Goal: Task Accomplishment & Management: Use online tool/utility

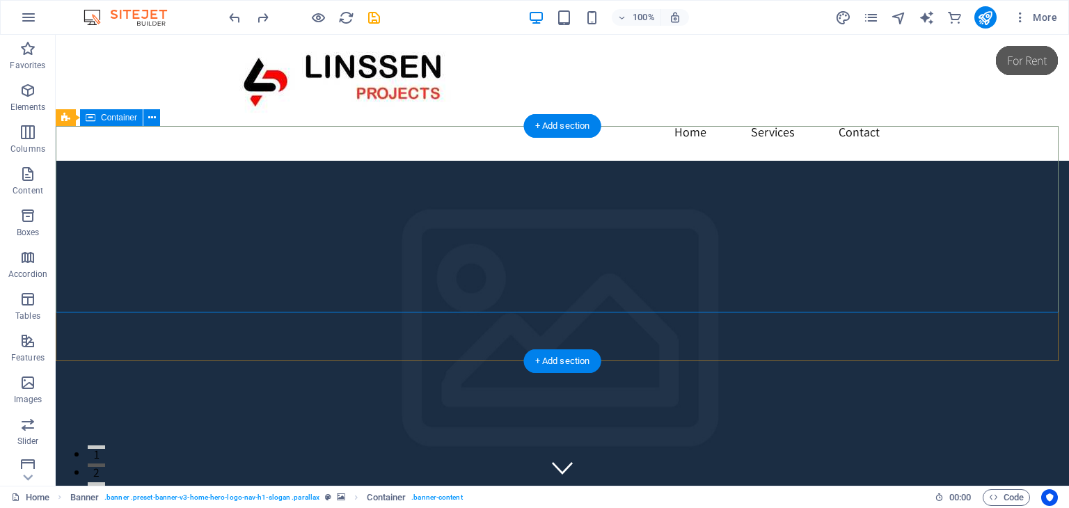
click at [152, 118] on icon at bounding box center [152, 118] width 8 height 15
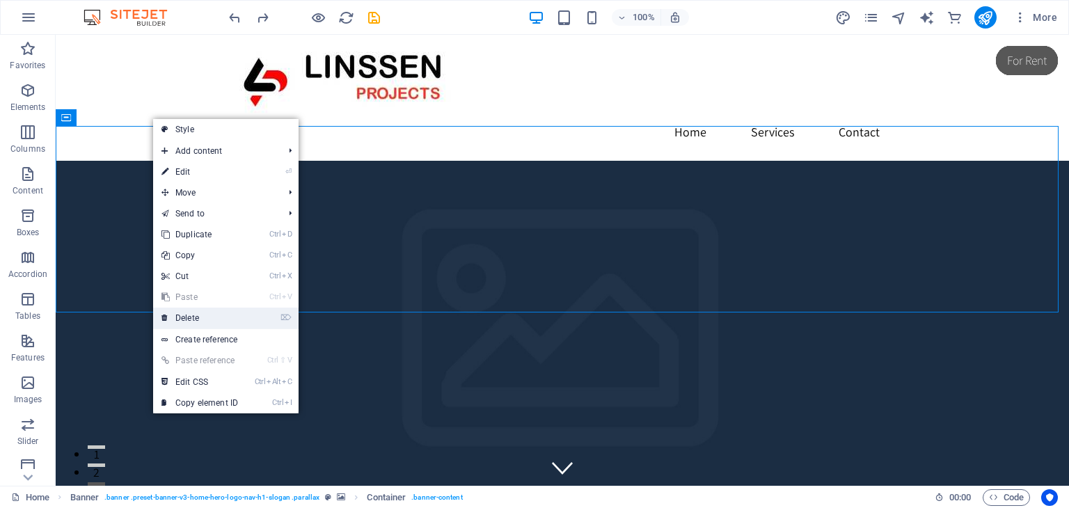
click at [191, 317] on link "⌦ Delete" at bounding box center [199, 318] width 93 height 21
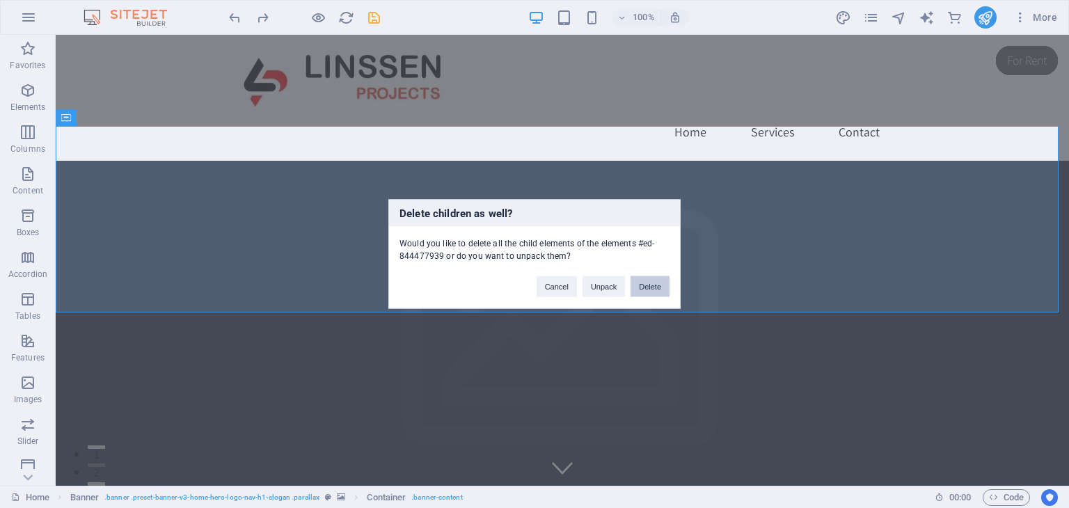
click at [646, 286] on button "Delete" at bounding box center [649, 286] width 39 height 21
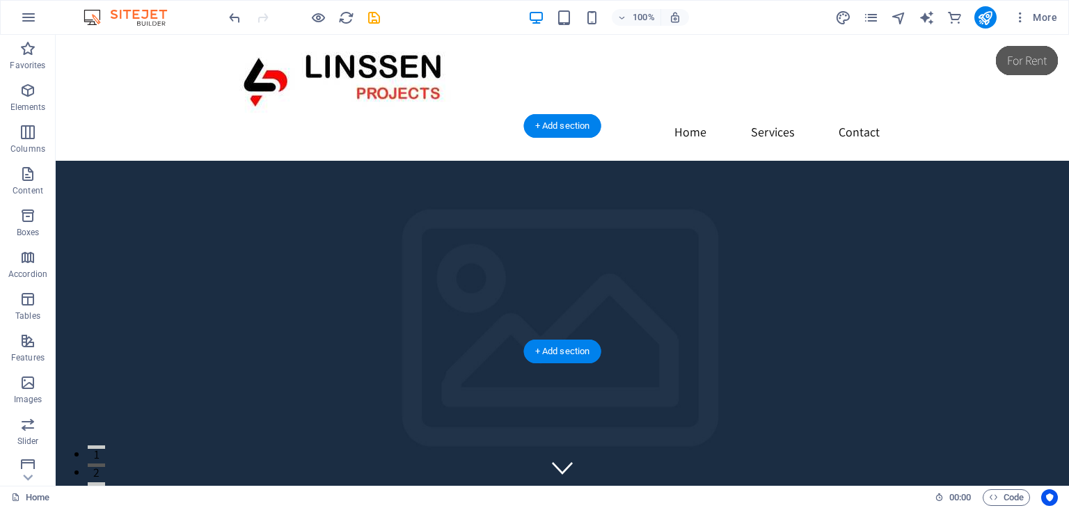
click at [473, 308] on figure at bounding box center [562, 386] width 1013 height 451
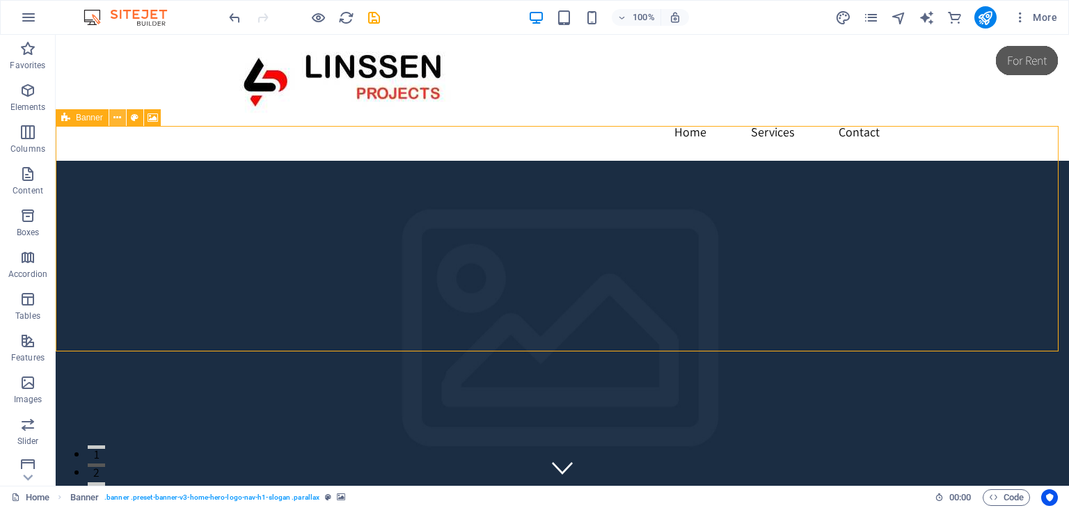
click at [0, 0] on icon at bounding box center [0, 0] width 0 height 0
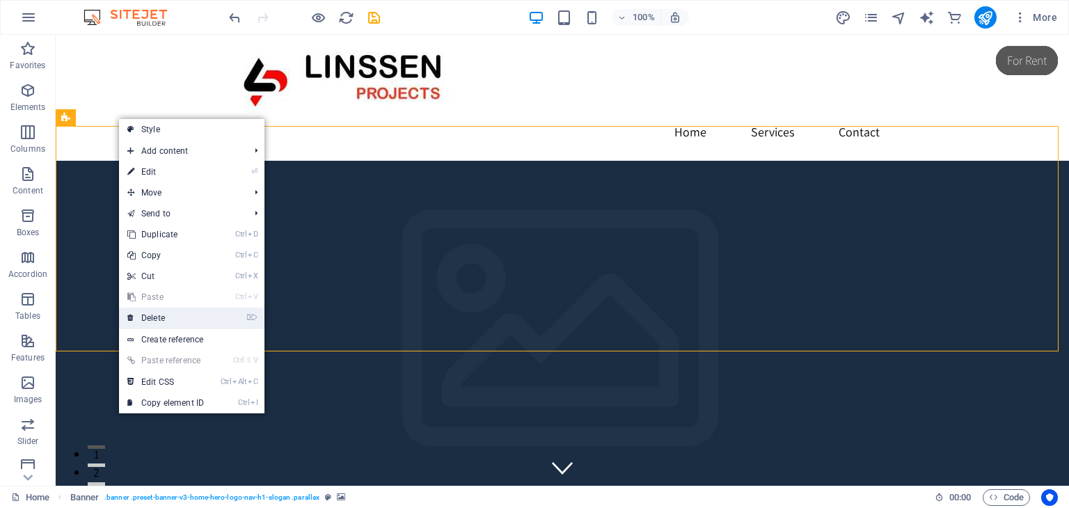
click at [177, 324] on link "⌦ Delete" at bounding box center [165, 318] width 93 height 21
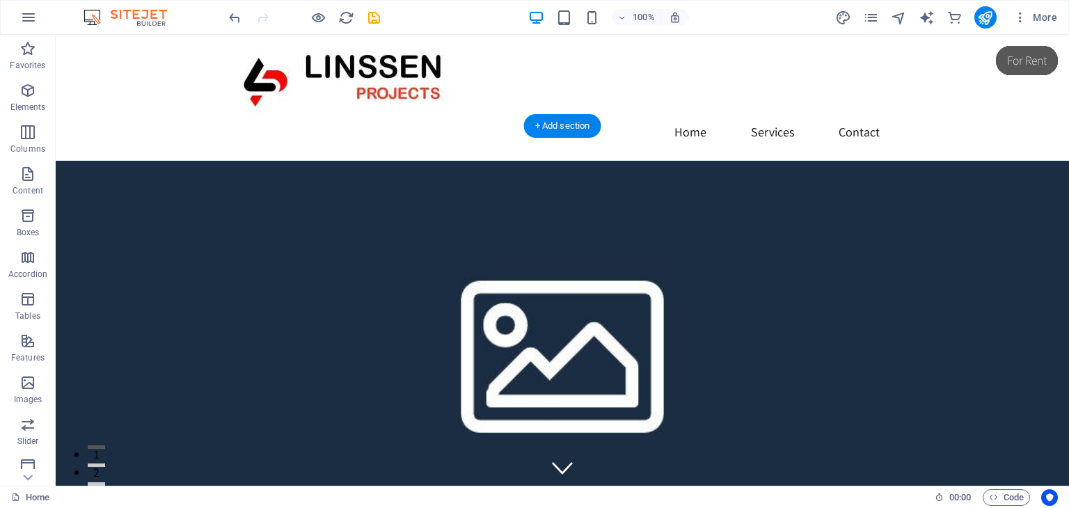
click at [624, 161] on figure at bounding box center [562, 348] width 1013 height 374
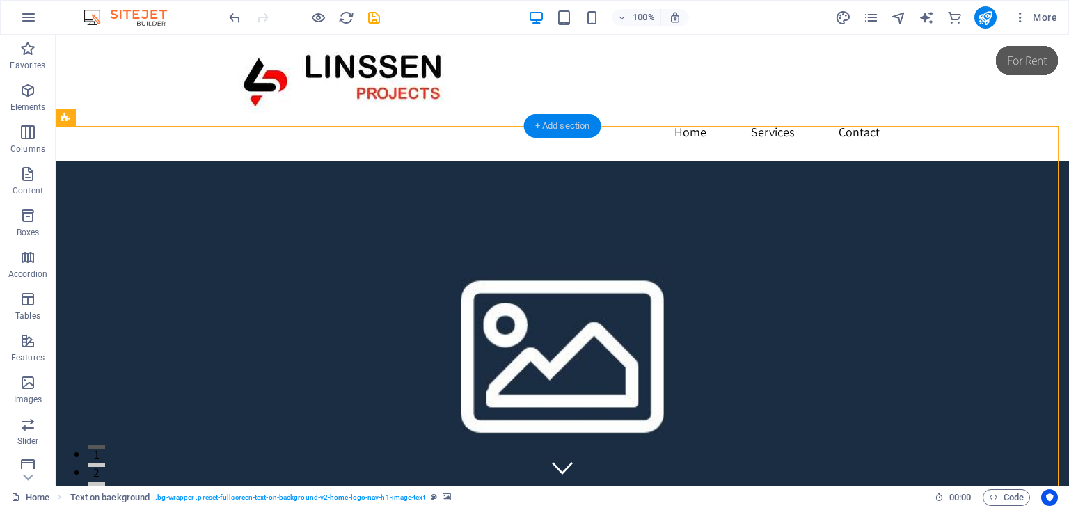
click at [559, 123] on div "+ Add section" at bounding box center [562, 126] width 77 height 24
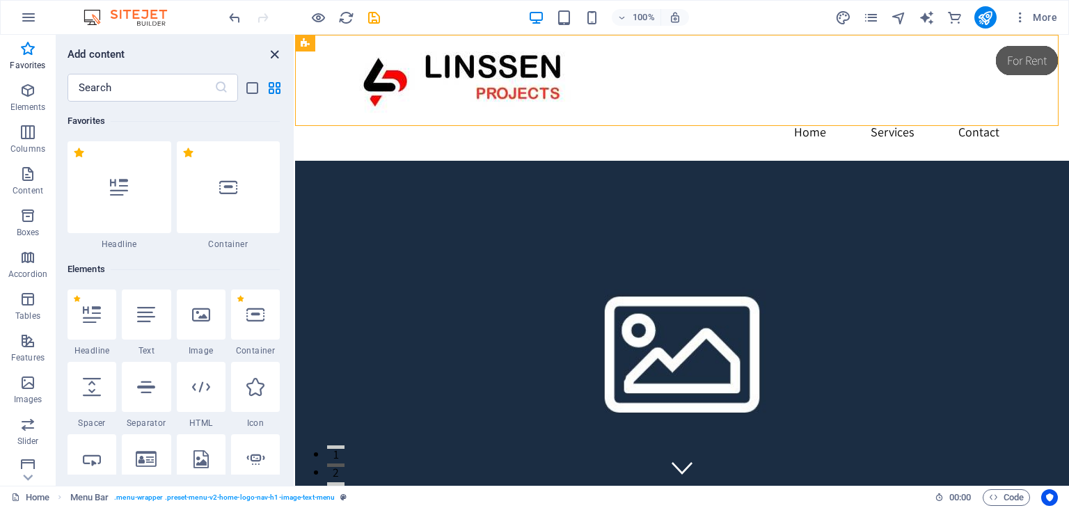
drag, startPoint x: 278, startPoint y: 56, endPoint x: 222, endPoint y: 27, distance: 62.9
click at [278, 56] on icon "close panel" at bounding box center [275, 55] width 16 height 16
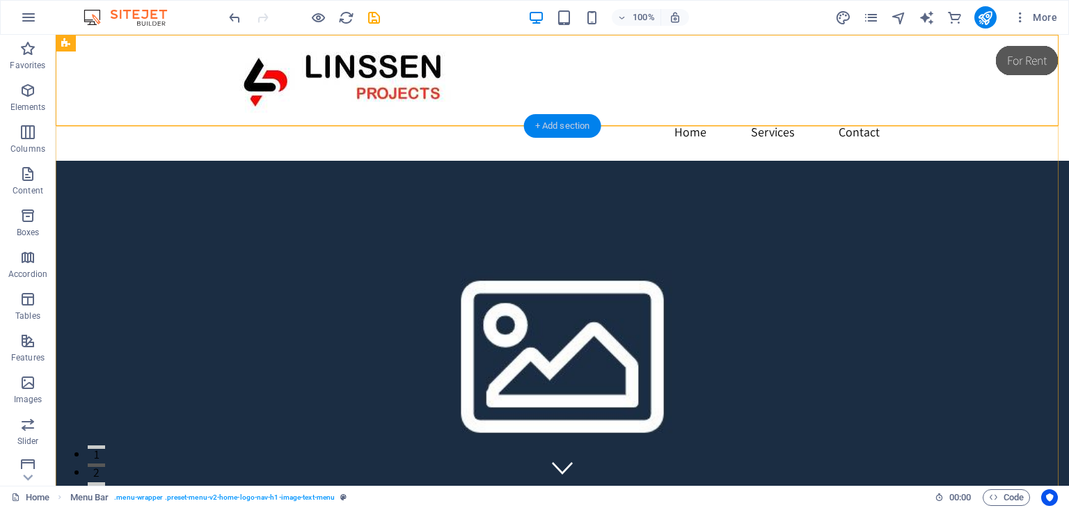
click at [557, 129] on div "+ Add section" at bounding box center [562, 126] width 77 height 24
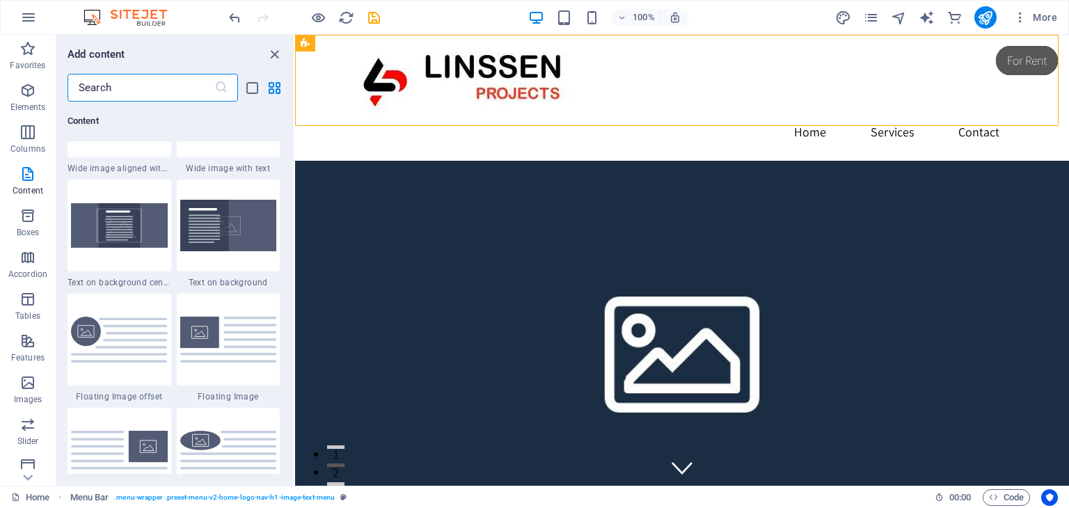
scroll to position [2714, 0]
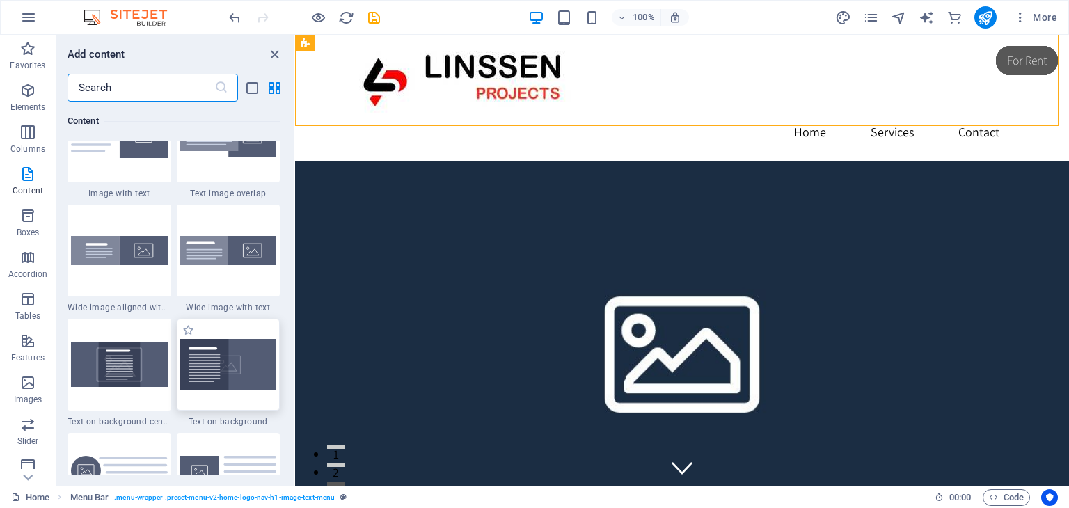
click at [243, 356] on img at bounding box center [228, 364] width 97 height 51
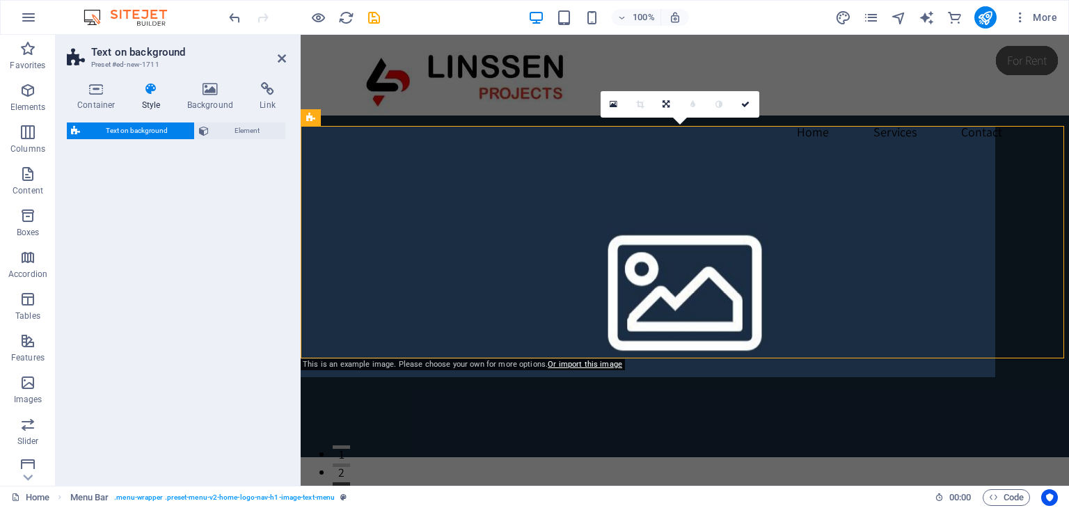
select select "%"
select select "rem"
select select "px"
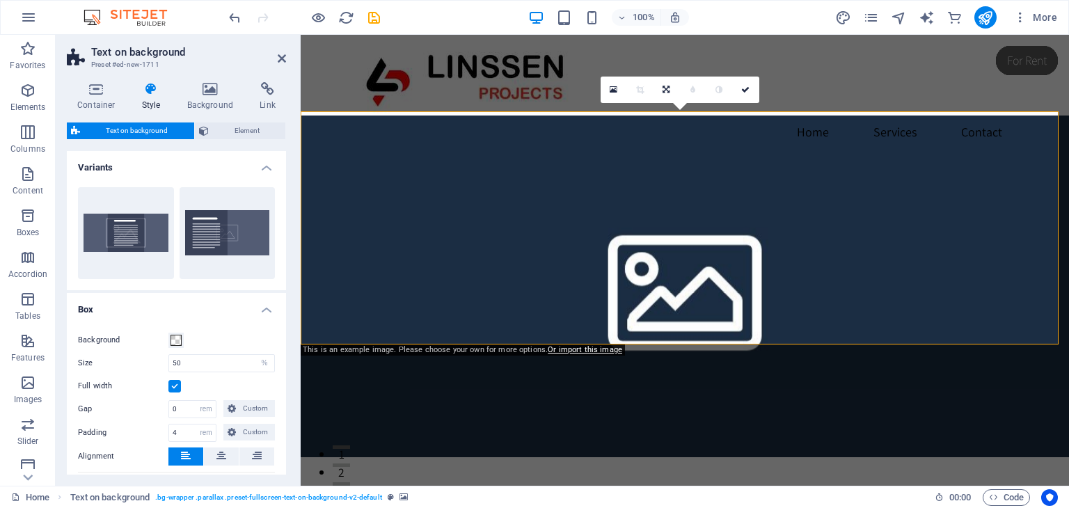
scroll to position [0, 0]
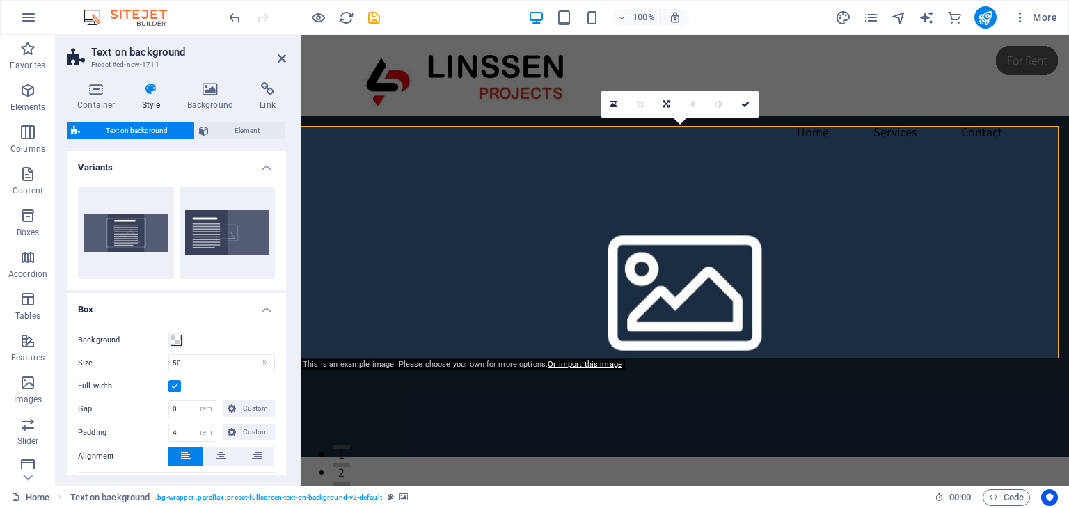
click at [823, 239] on figure at bounding box center [685, 287] width 768 height 342
click at [124, 237] on button "Centered" at bounding box center [126, 233] width 96 height 92
click at [214, 98] on h4 "Background" at bounding box center [213, 96] width 73 height 29
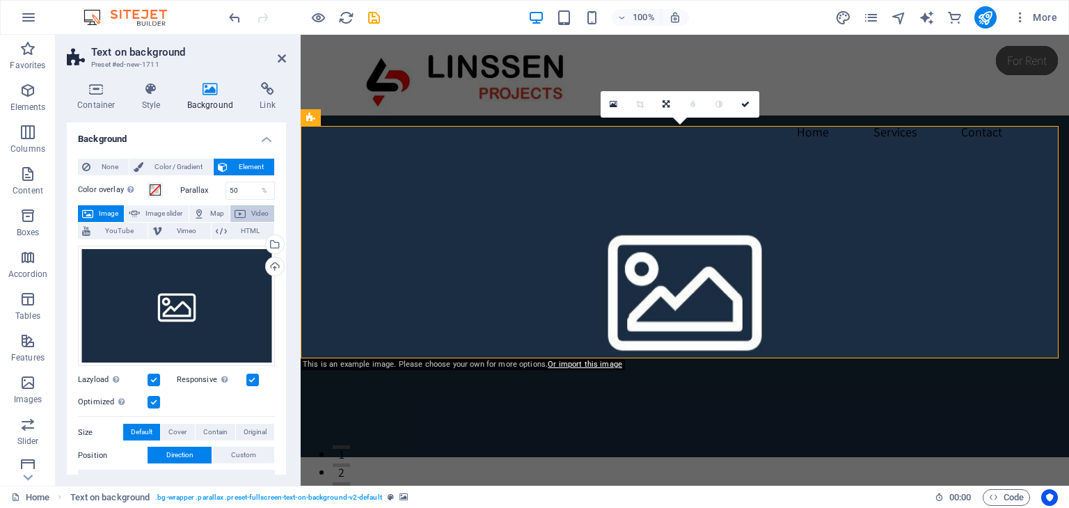
click at [250, 214] on span "Video" at bounding box center [260, 213] width 20 height 17
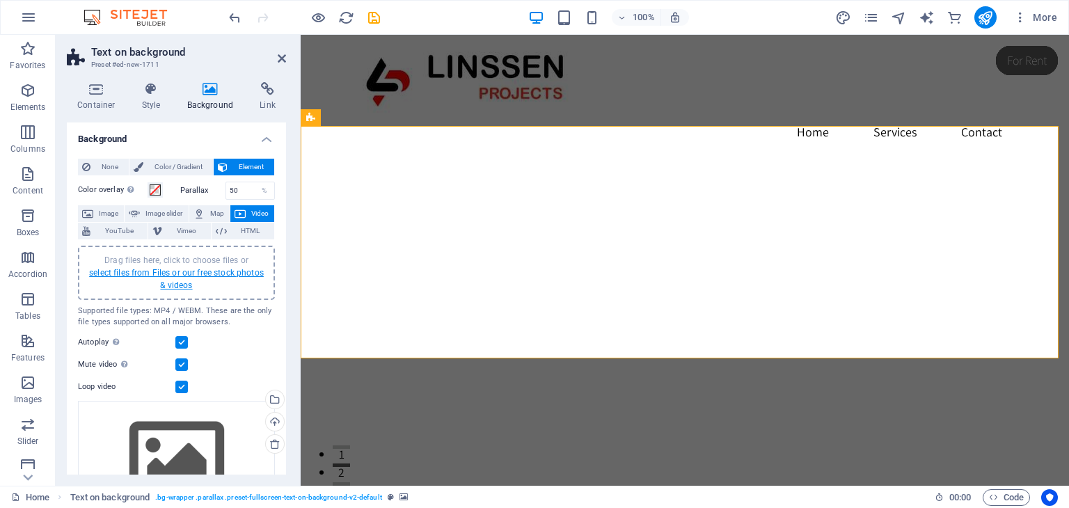
click at [168, 276] on link "select files from Files or our free stock photos & videos" at bounding box center [176, 279] width 175 height 22
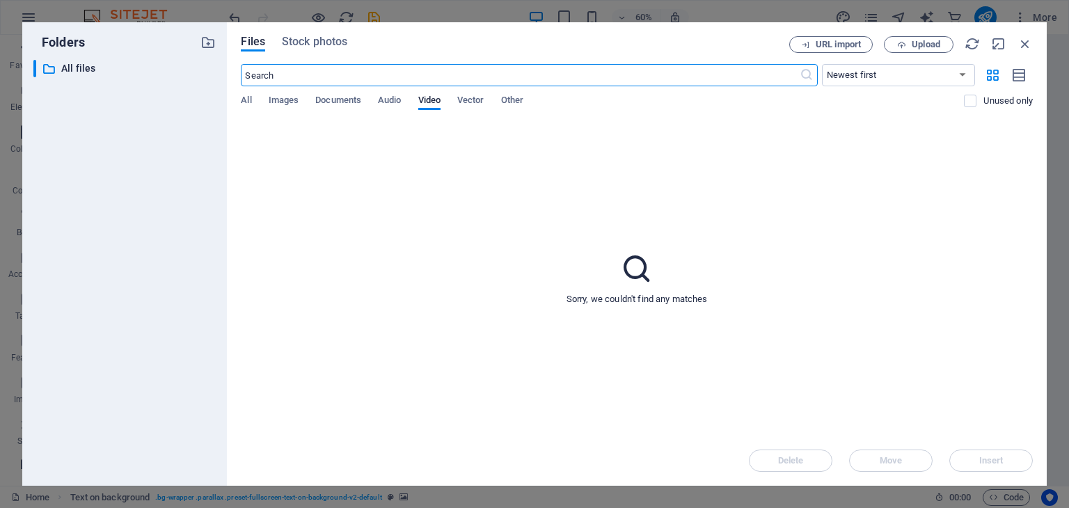
click at [487, 73] on input "text" at bounding box center [520, 75] width 558 height 22
type input "[GEOGRAPHIC_DATA]"
click at [384, 101] on span "Audio" at bounding box center [389, 101] width 23 height 19
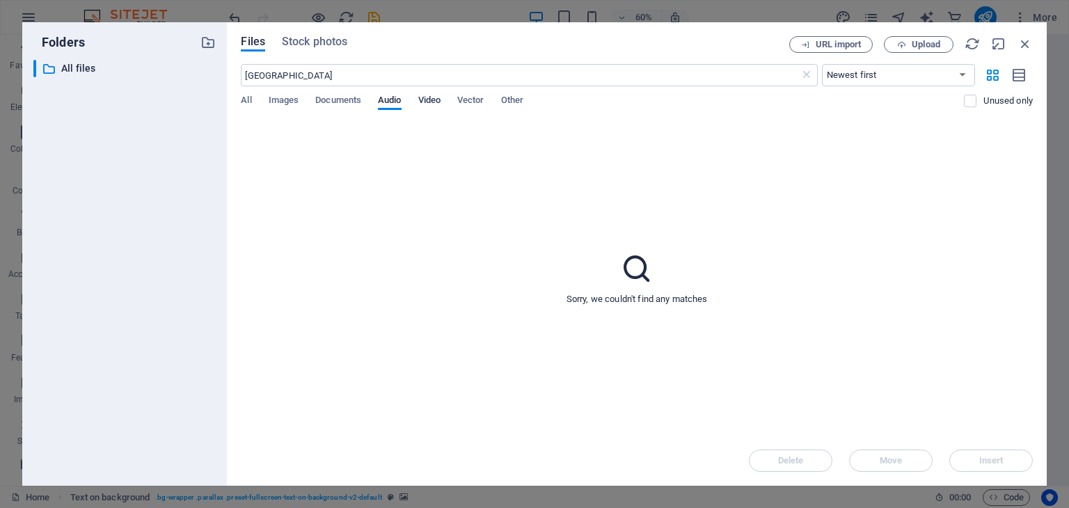
click at [426, 103] on span "Video" at bounding box center [429, 101] width 22 height 19
click at [466, 104] on span "Vector" at bounding box center [470, 101] width 27 height 19
click at [427, 106] on span "Video" at bounding box center [429, 101] width 22 height 19
click at [342, 43] on span "Stock photos" at bounding box center [314, 41] width 65 height 17
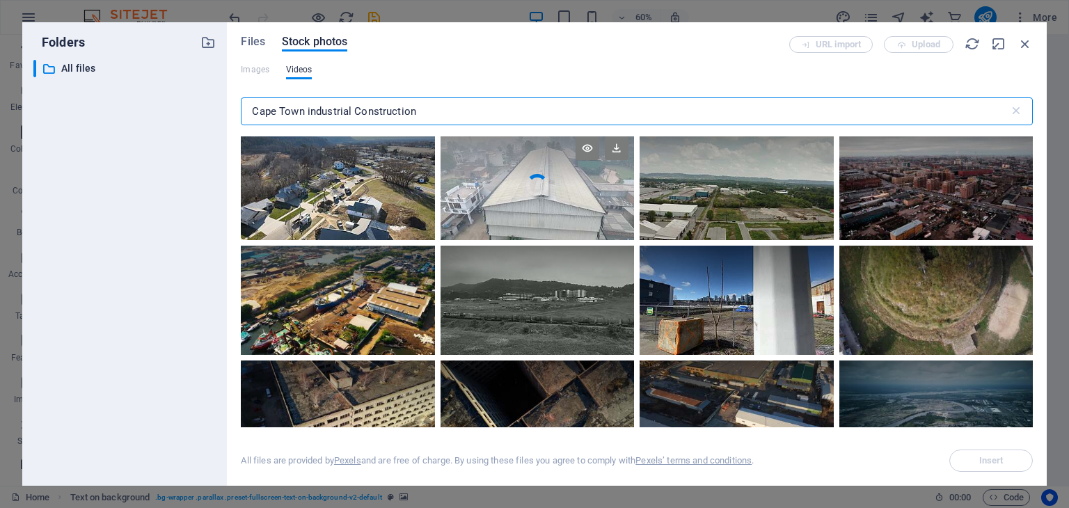
scroll to position [278, 0]
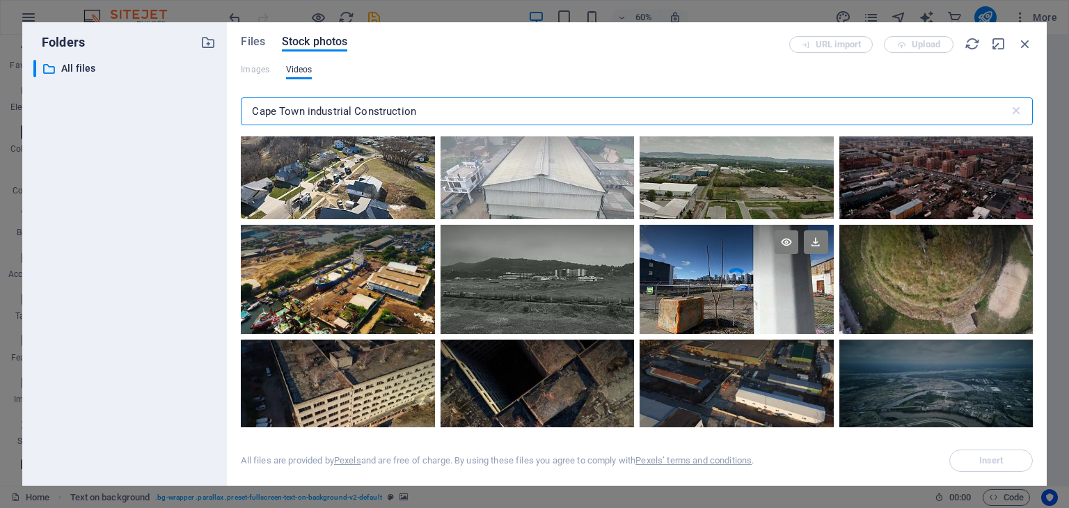
type input "Cape Town industrial Construction"
click at [707, 277] on div at bounding box center [735, 252] width 193 height 54
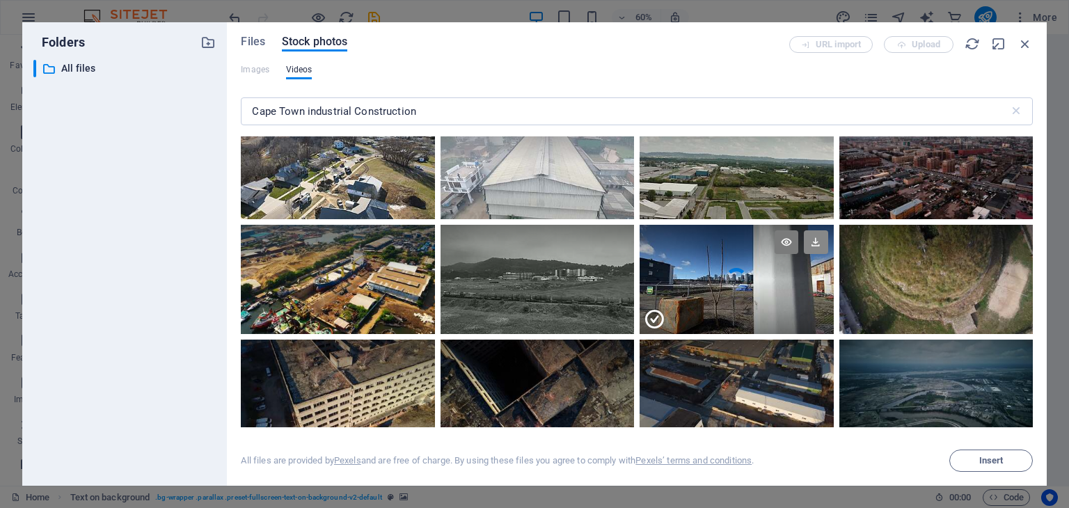
click at [811, 244] on icon at bounding box center [816, 242] width 24 height 24
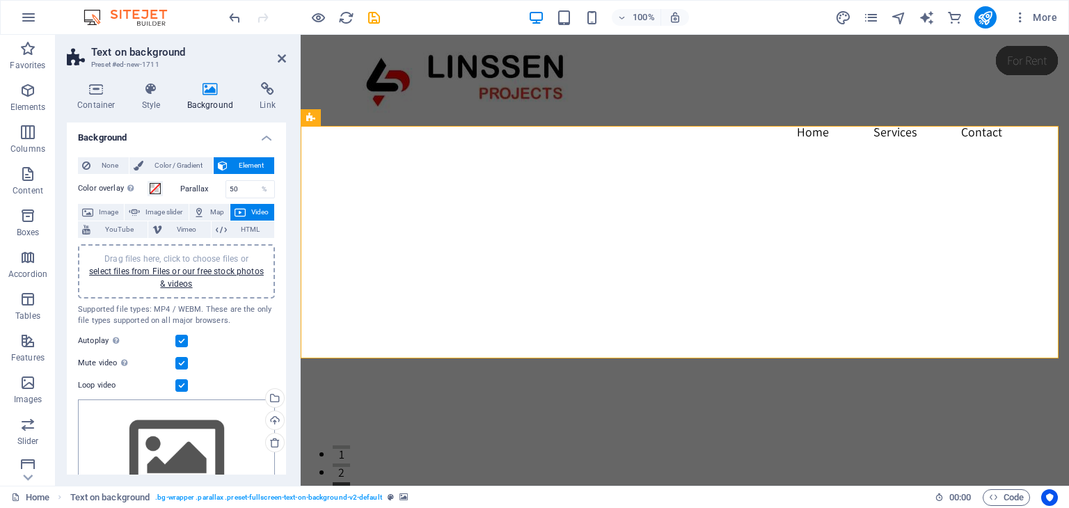
scroll to position [0, 0]
drag, startPoint x: 245, startPoint y: 188, endPoint x: 212, endPoint y: 190, distance: 33.5
click at [212, 190] on div "Parallax 50 %" at bounding box center [227, 191] width 95 height 18
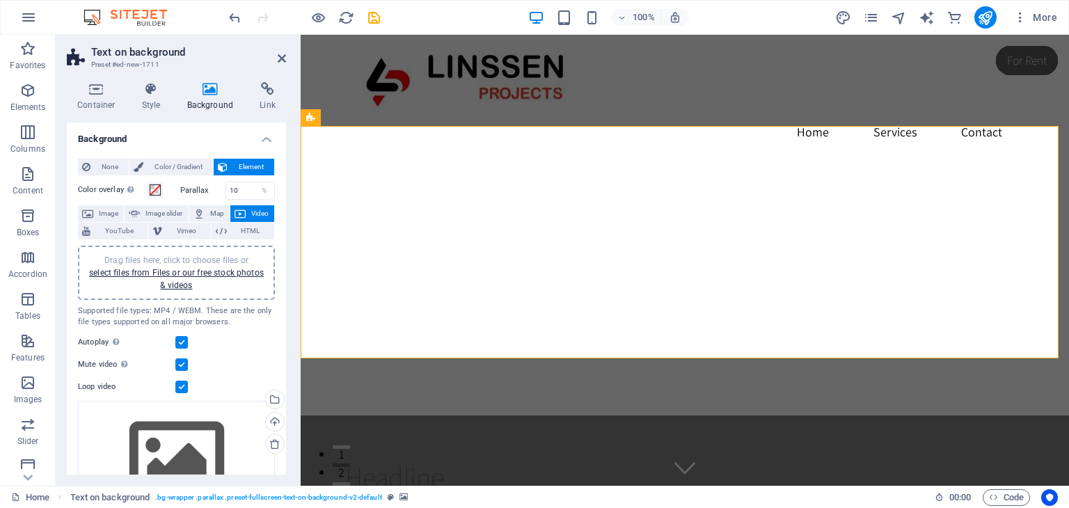
click at [214, 196] on div "Parallax 10 %" at bounding box center [227, 191] width 95 height 18
drag, startPoint x: 243, startPoint y: 192, endPoint x: 210, endPoint y: 195, distance: 32.8
click at [210, 195] on div "Parallax 10 %" at bounding box center [227, 191] width 95 height 18
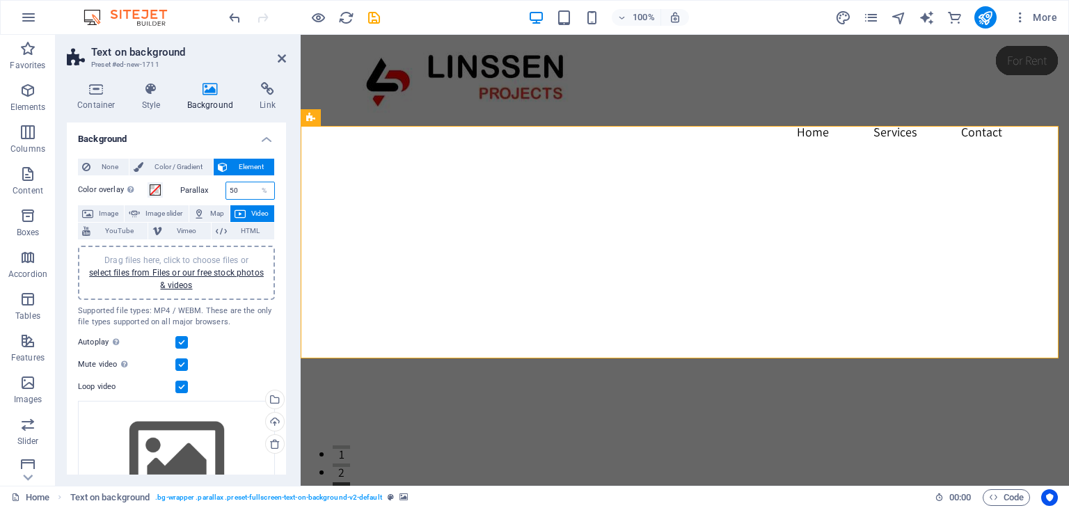
type input "50"
click at [216, 195] on div "Parallax 50 %" at bounding box center [227, 191] width 95 height 18
click at [150, 189] on span at bounding box center [155, 189] width 11 height 11
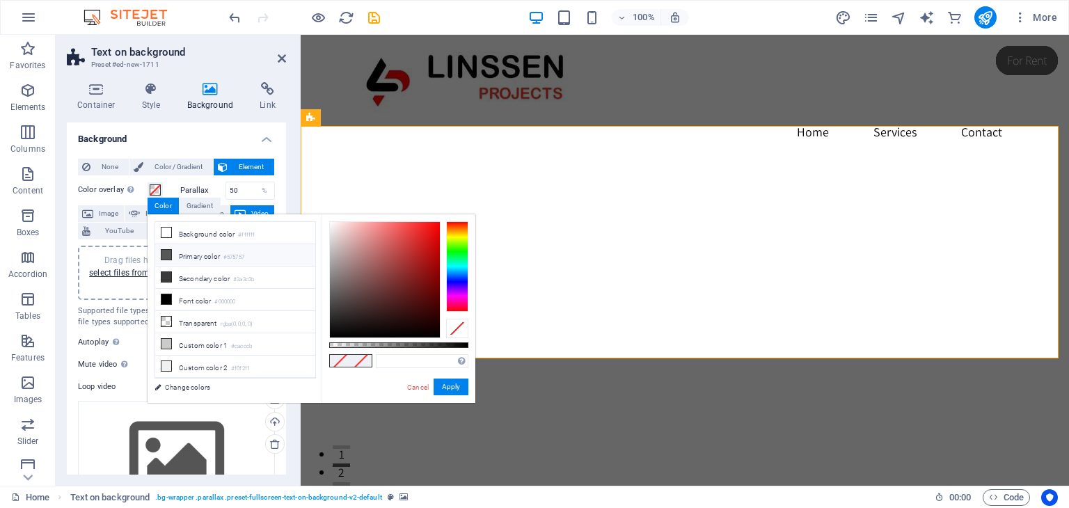
click at [167, 253] on icon at bounding box center [166, 255] width 10 height 10
click at [164, 237] on li "Background color #ffffff" at bounding box center [235, 233] width 160 height 22
click at [172, 315] on li "Transparent rgba(0,0,0,.0)" at bounding box center [235, 322] width 160 height 22
type input "rgba(0, 0, 0, 0)"
click at [154, 140] on h4 "Background" at bounding box center [176, 134] width 219 height 25
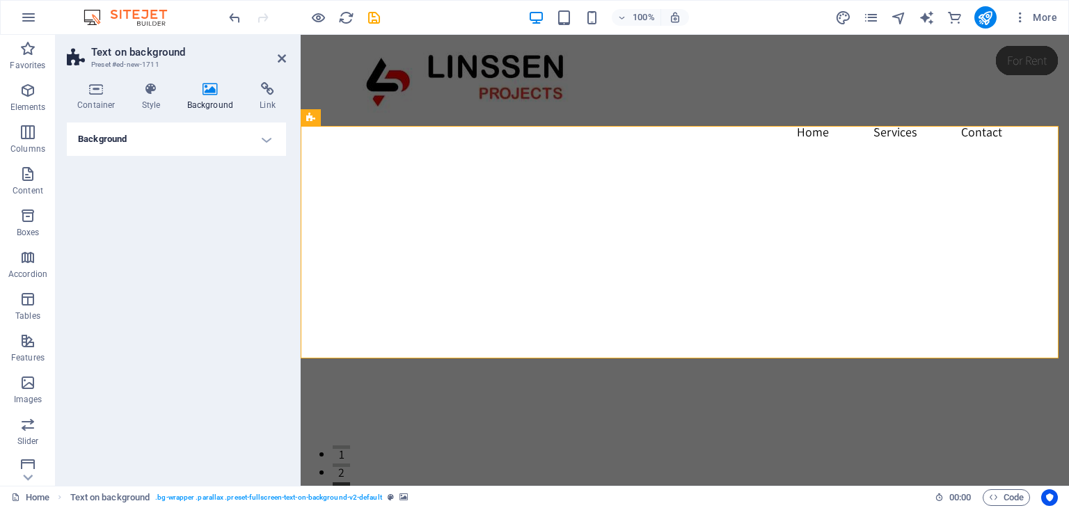
click at [194, 145] on h4 "Background" at bounding box center [176, 138] width 219 height 33
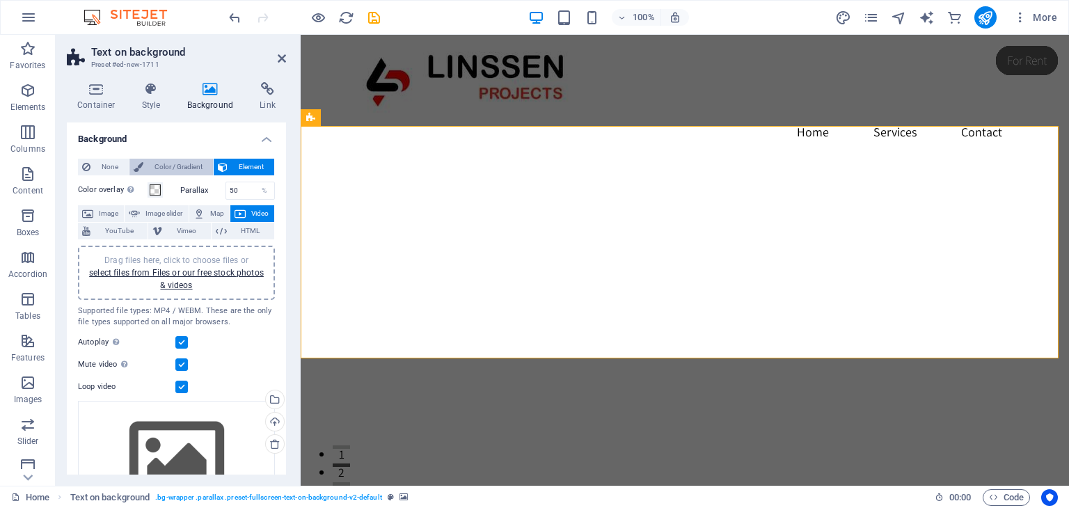
click at [158, 168] on span "Color / Gradient" at bounding box center [178, 167] width 61 height 17
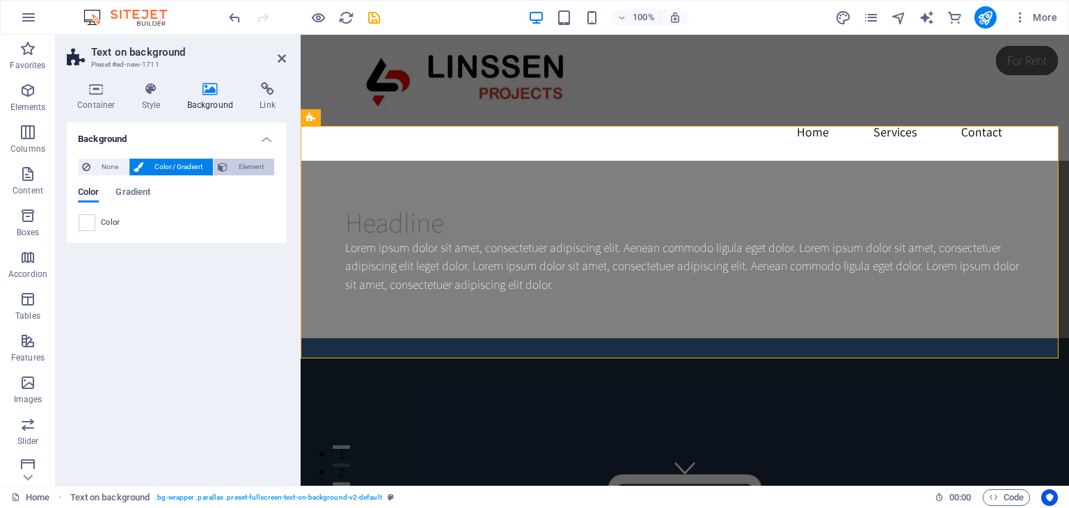
click at [220, 168] on icon at bounding box center [223, 167] width 10 height 17
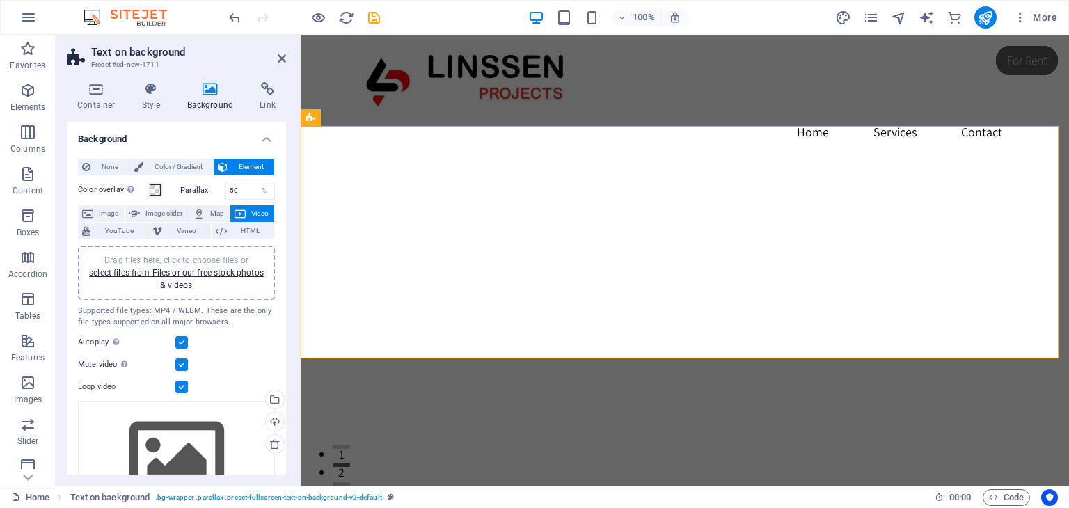
click at [251, 210] on span "Video" at bounding box center [260, 213] width 20 height 17
click at [231, 275] on link "select files from Files or our free stock photos & videos" at bounding box center [176, 279] width 175 height 22
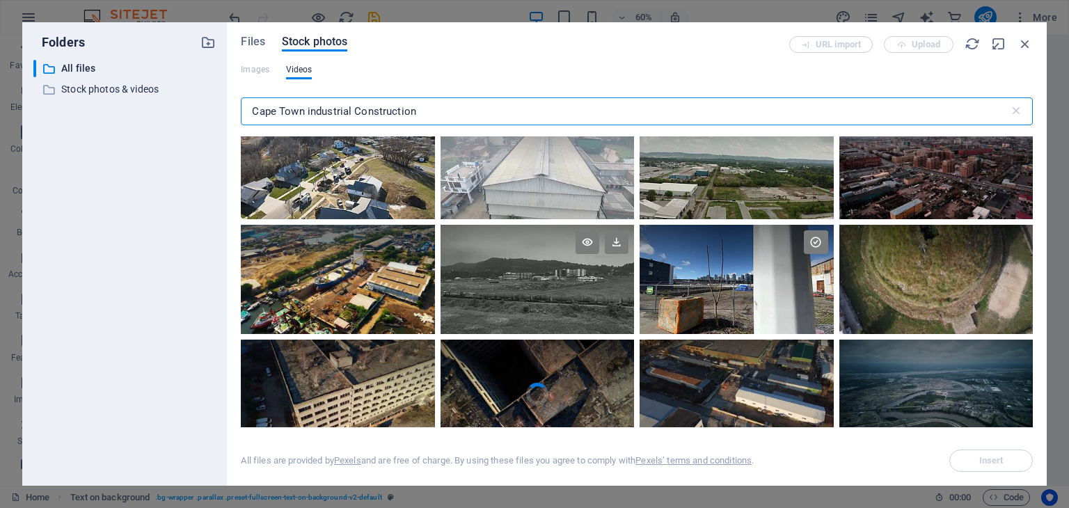
scroll to position [348, 0]
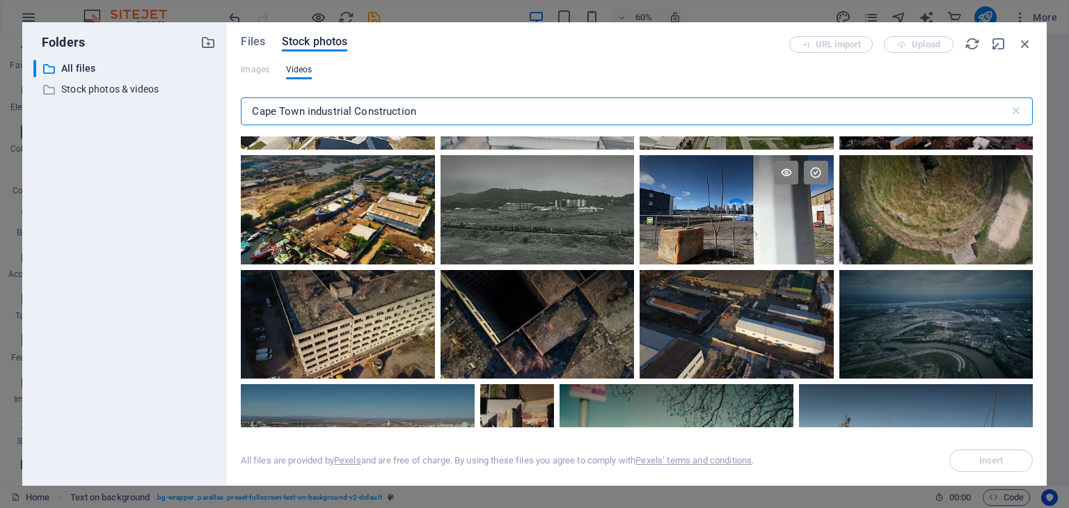
click at [713, 227] on video "Your browser does not support the video tag." at bounding box center [735, 209] width 193 height 109
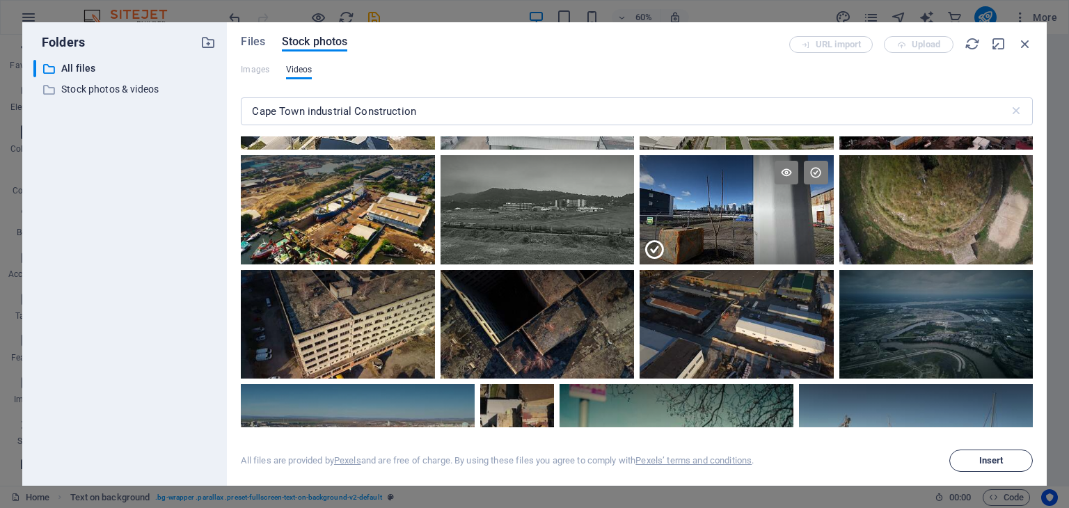
click at [966, 460] on span "Insert" at bounding box center [990, 460] width 71 height 8
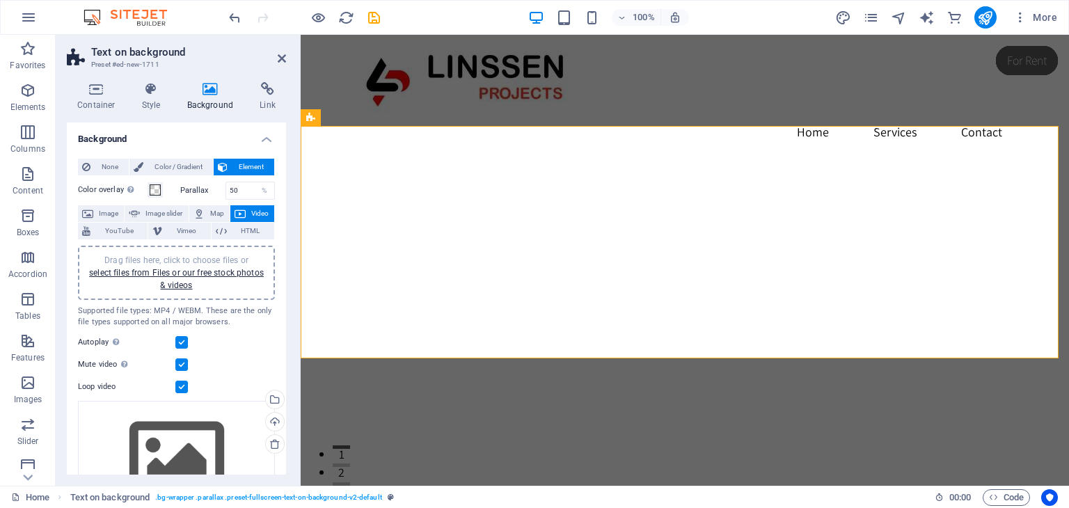
click at [412, 267] on figure at bounding box center [685, 287] width 768 height 342
click at [149, 90] on icon at bounding box center [152, 89] width 40 height 14
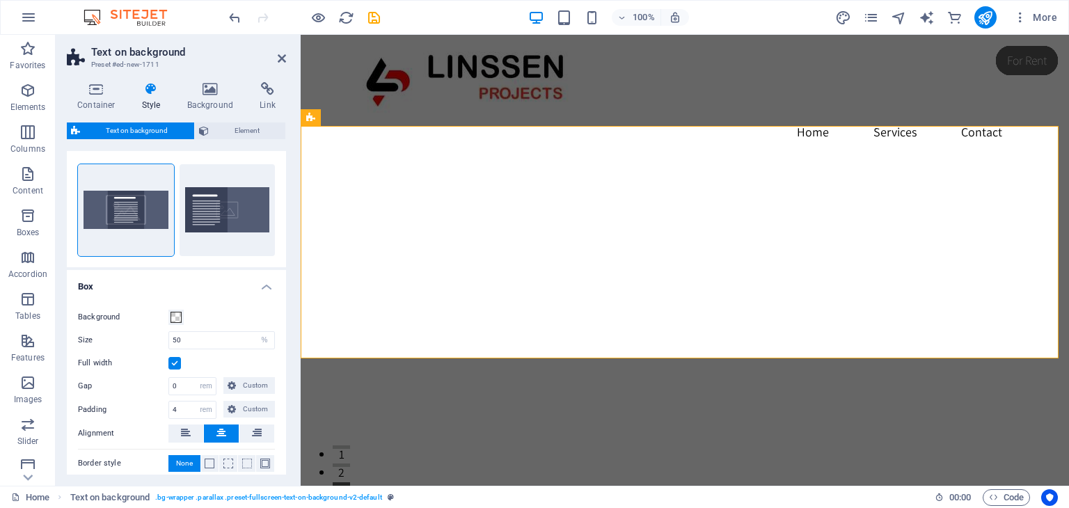
scroll to position [0, 0]
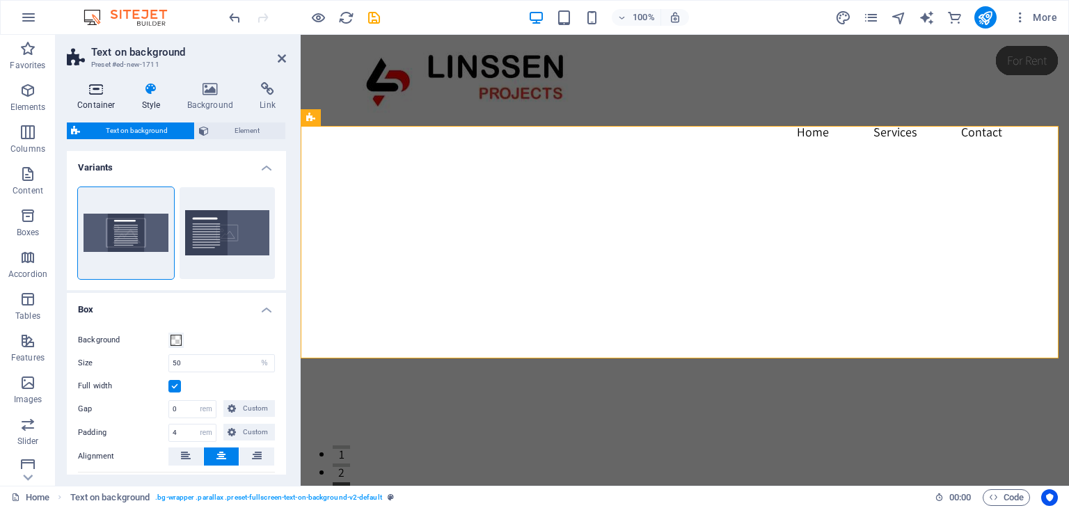
click at [97, 90] on icon at bounding box center [96, 89] width 59 height 14
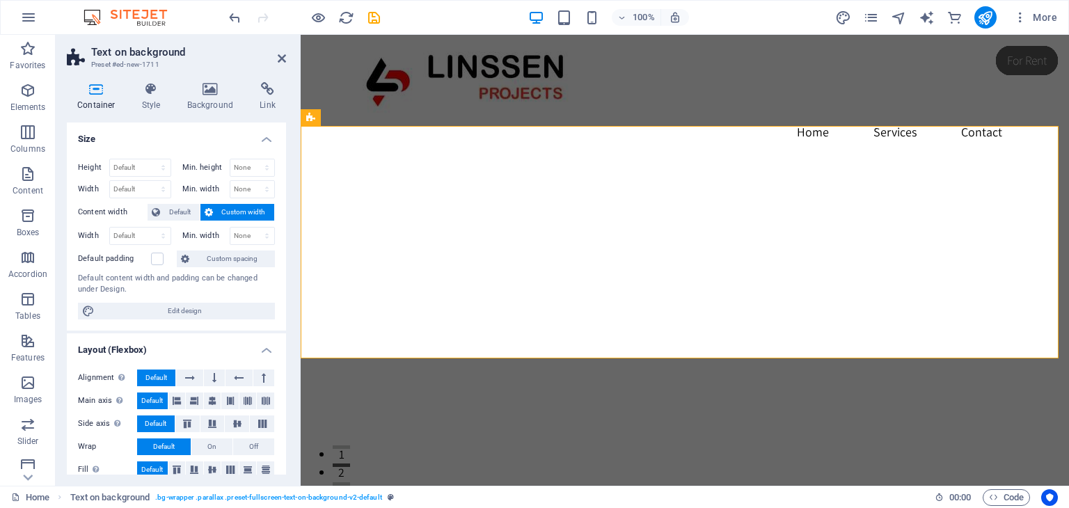
click at [351, 210] on figure at bounding box center [685, 287] width 768 height 342
click at [283, 59] on icon at bounding box center [282, 58] width 8 height 11
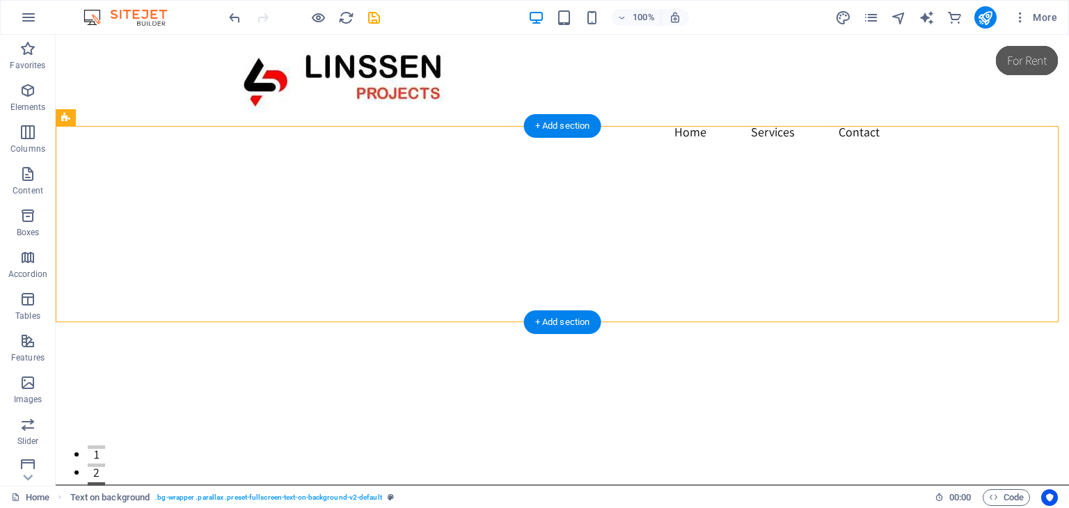
click at [944, 287] on figure at bounding box center [562, 278] width 1013 height 324
drag, startPoint x: 734, startPoint y: 324, endPoint x: 718, endPoint y: 379, distance: 57.3
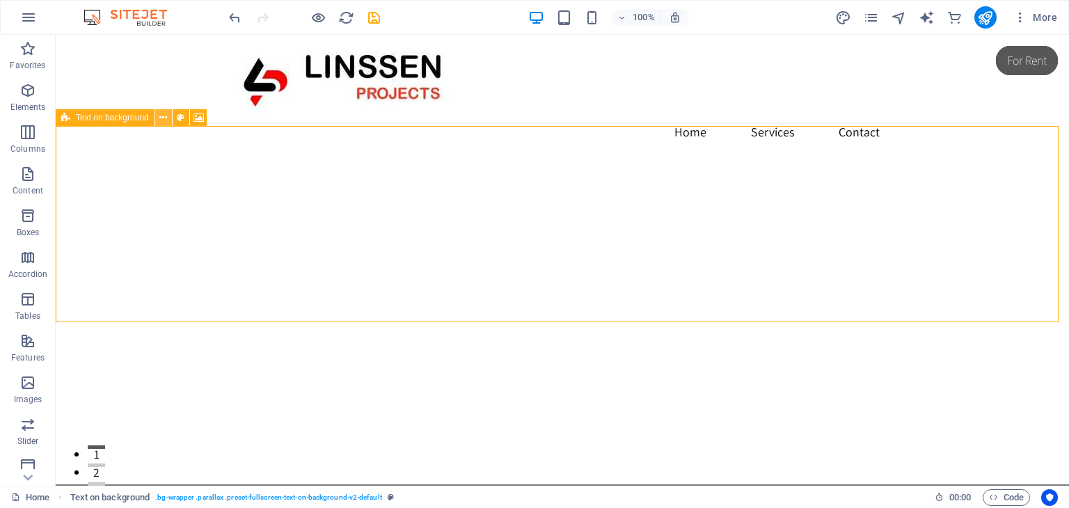
click at [164, 120] on icon at bounding box center [163, 118] width 8 height 15
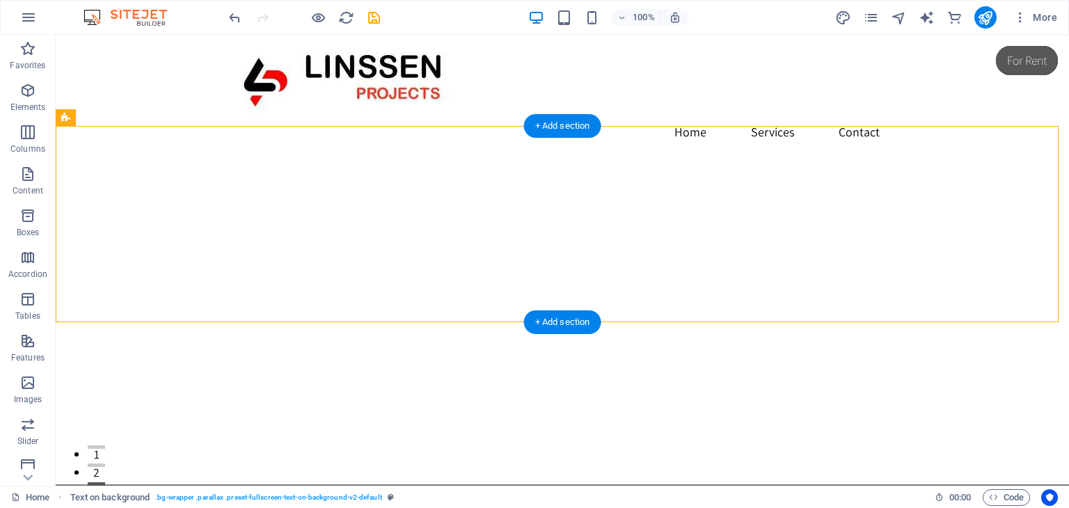
click at [1008, 249] on figure at bounding box center [562, 278] width 1013 height 324
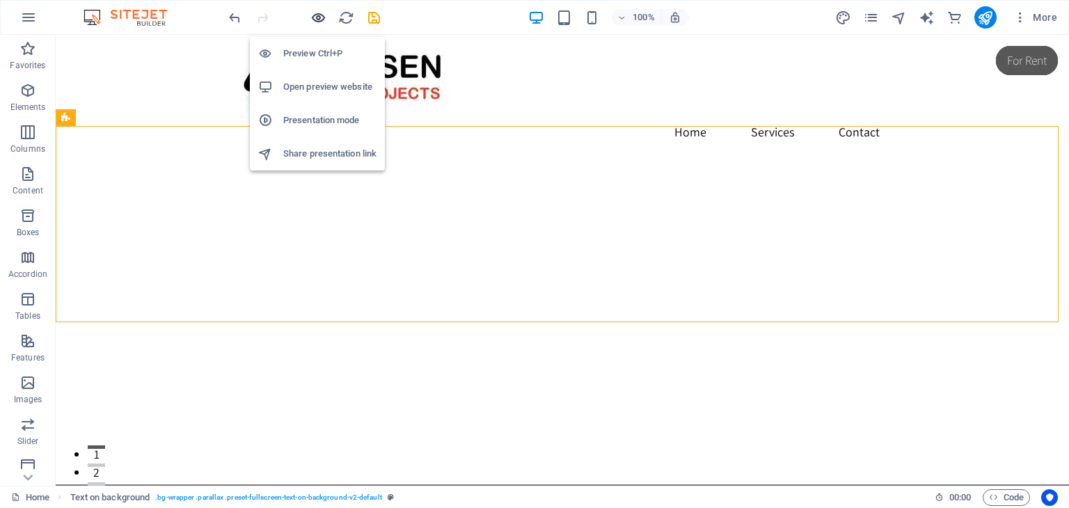
click at [313, 23] on icon "button" at bounding box center [318, 18] width 16 height 16
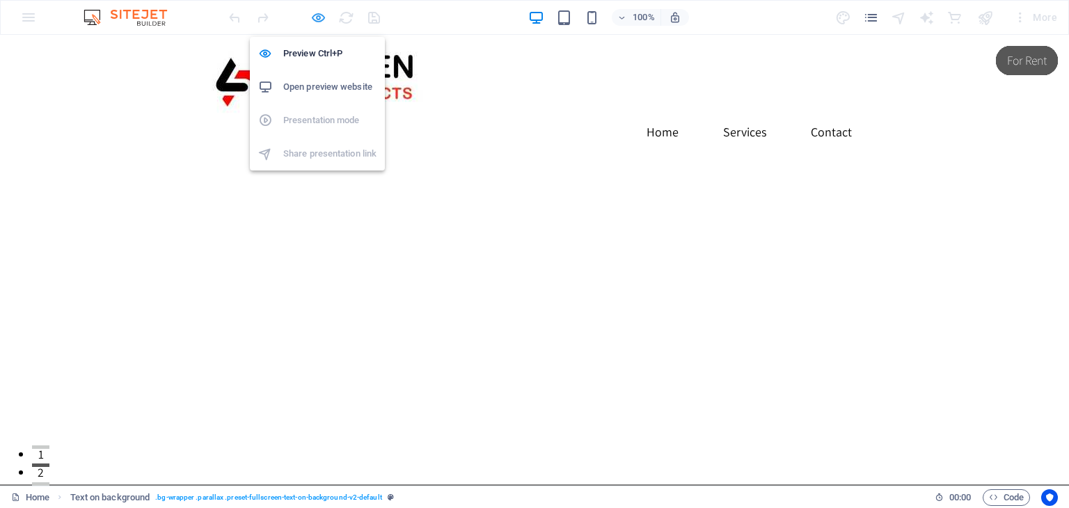
click at [317, 17] on icon "button" at bounding box center [318, 18] width 16 height 16
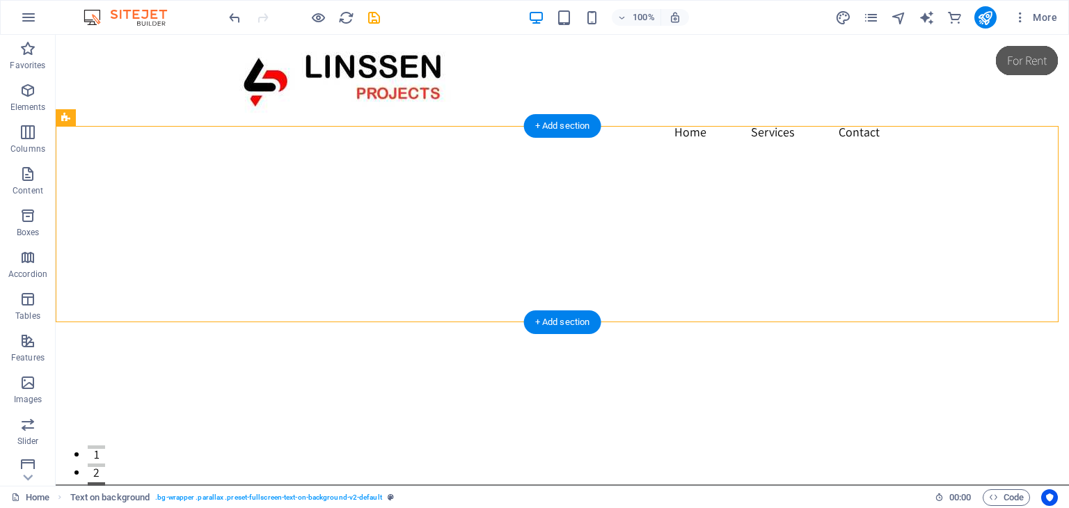
click at [98, 148] on figure at bounding box center [562, 278] width 1013 height 324
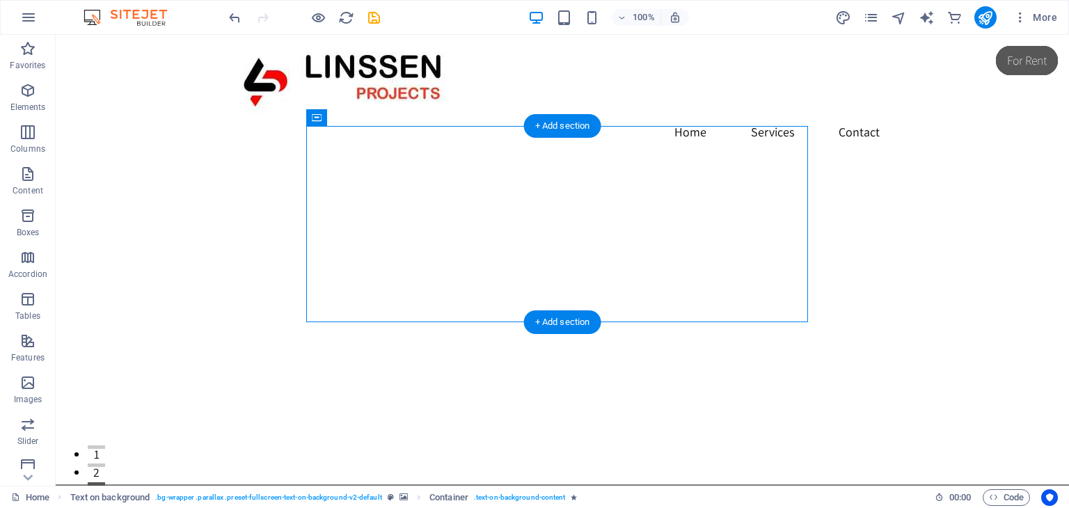
click at [133, 166] on figure at bounding box center [562, 278] width 1013 height 324
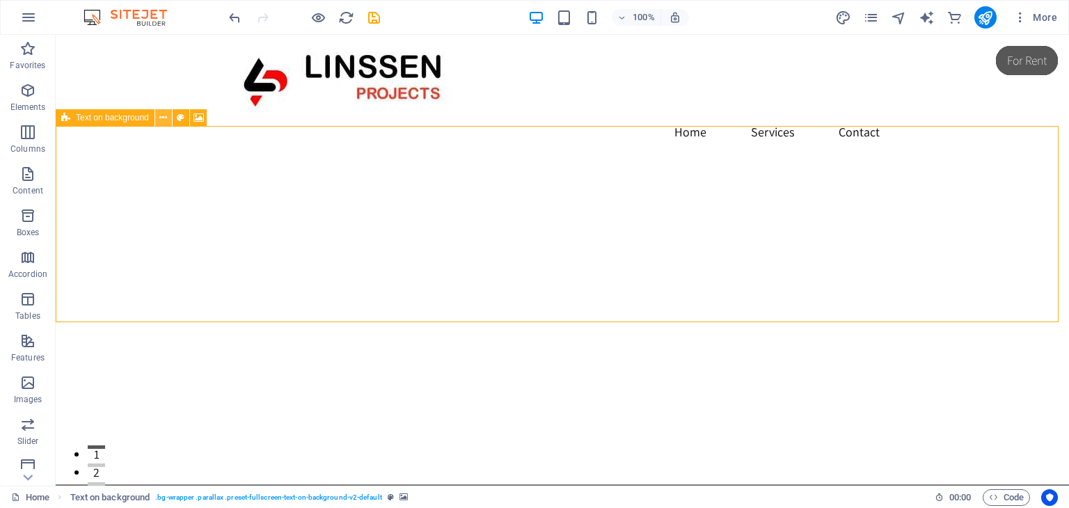
click at [165, 119] on icon at bounding box center [163, 118] width 8 height 15
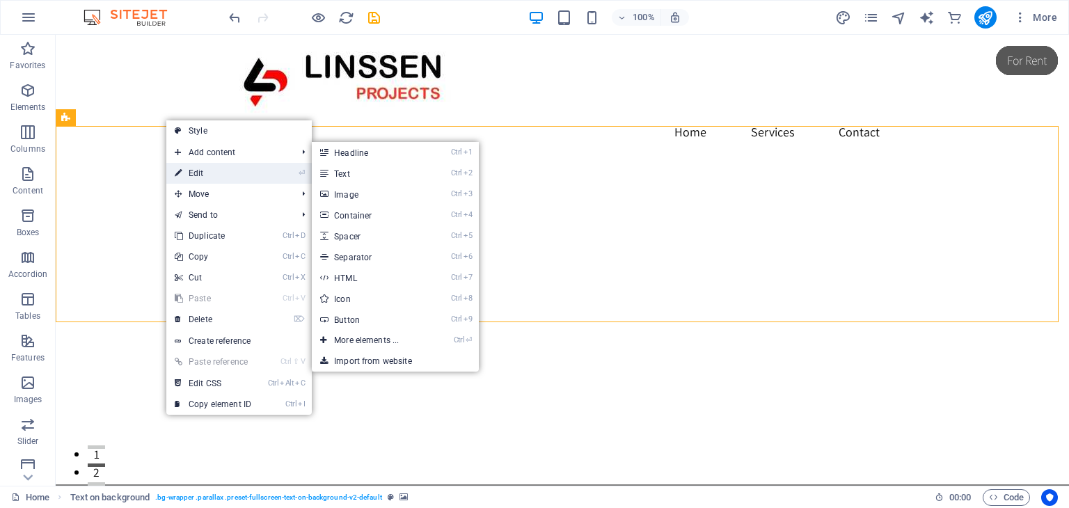
click at [195, 168] on link "⏎ Edit" at bounding box center [212, 173] width 93 height 21
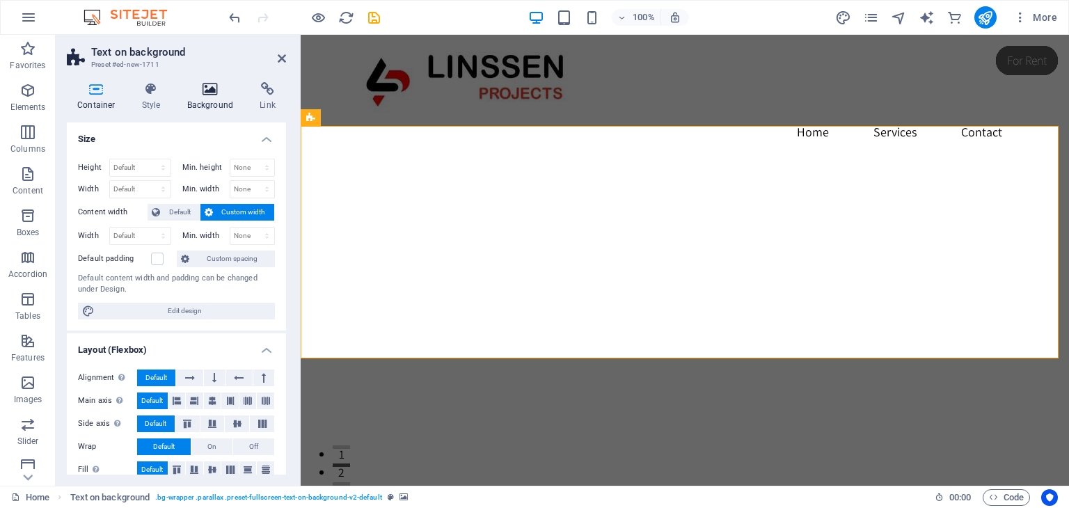
click at [211, 93] on icon at bounding box center [210, 89] width 67 height 14
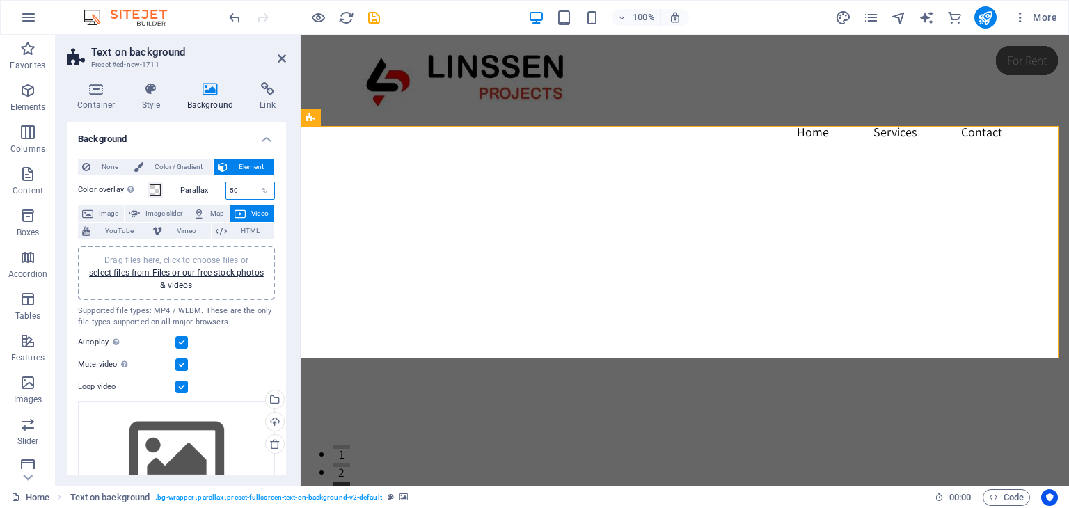
drag, startPoint x: 249, startPoint y: 189, endPoint x: 213, endPoint y: 200, distance: 38.1
click at [213, 200] on div "Color overlay Places an overlay over the background to colorize it Parallax 50 …" at bounding box center [176, 359] width 197 height 367
click at [214, 192] on label "Parallax" at bounding box center [202, 190] width 45 height 8
drag, startPoint x: 242, startPoint y: 191, endPoint x: 216, endPoint y: 193, distance: 25.8
click at [216, 193] on div "Parallax 100 %" at bounding box center [227, 191] width 95 height 18
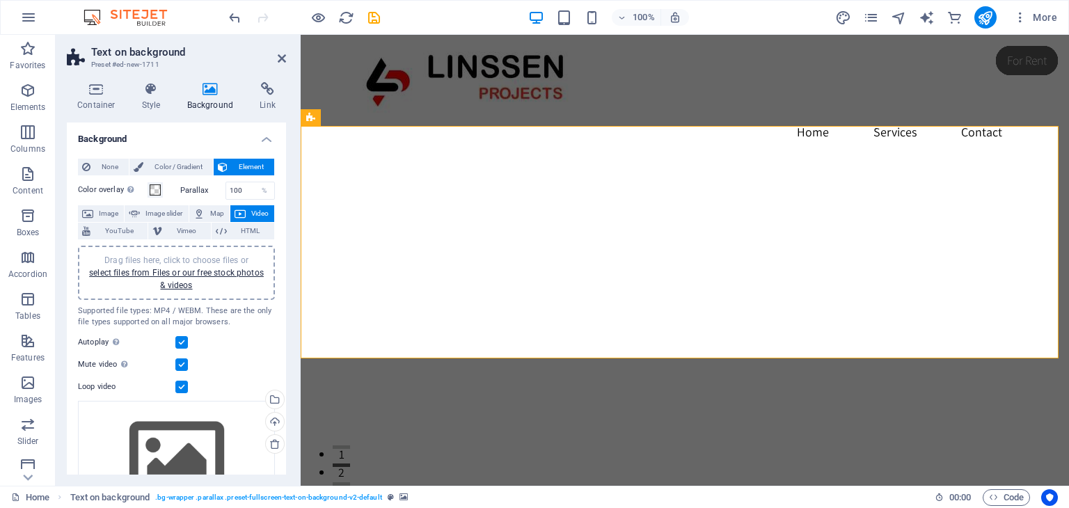
click at [216, 193] on label "Parallax" at bounding box center [202, 190] width 45 height 8
drag, startPoint x: 241, startPoint y: 192, endPoint x: 207, endPoint y: 192, distance: 34.8
click at [207, 192] on div "Parallax 100 %" at bounding box center [227, 191] width 95 height 18
click at [213, 186] on label "Parallax" at bounding box center [202, 190] width 45 height 8
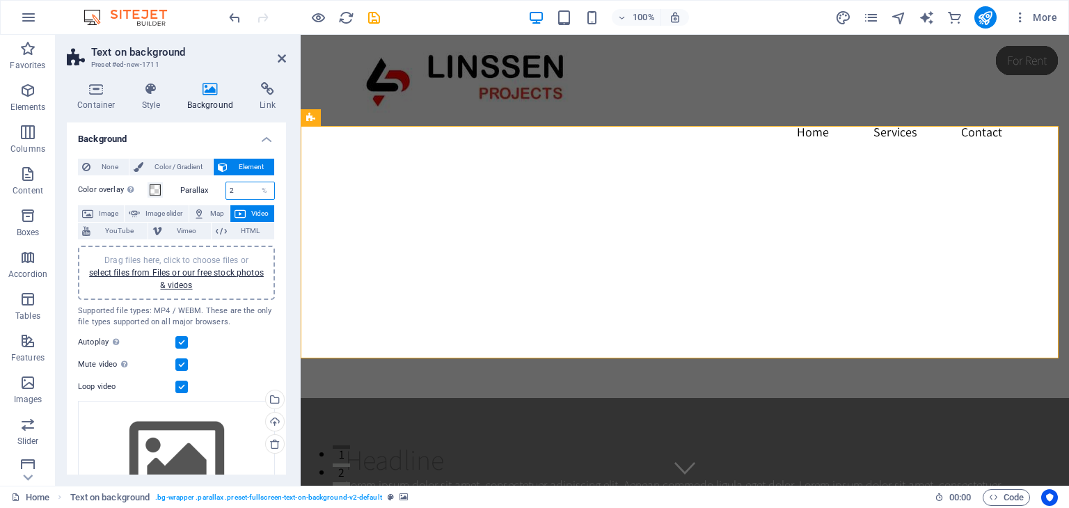
drag, startPoint x: 239, startPoint y: 187, endPoint x: 203, endPoint y: 189, distance: 36.2
click at [203, 189] on div "Parallax 2 %" at bounding box center [227, 191] width 95 height 18
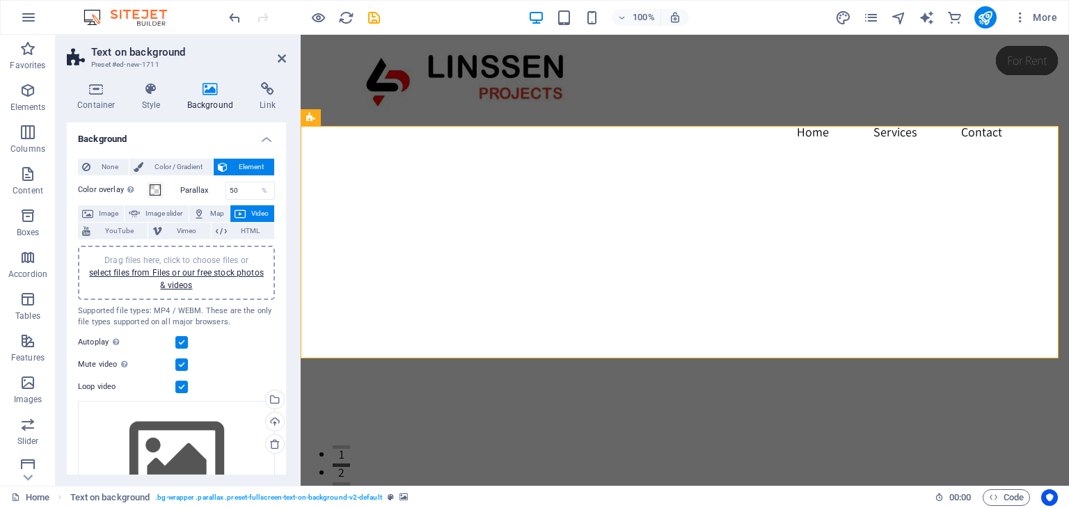
click at [203, 189] on label "Parallax" at bounding box center [202, 190] width 45 height 8
drag, startPoint x: 241, startPoint y: 190, endPoint x: 209, endPoint y: 189, distance: 32.7
click at [209, 189] on div "Parallax 50 %" at bounding box center [227, 191] width 95 height 18
click at [209, 189] on label "Parallax" at bounding box center [202, 190] width 45 height 8
click at [239, 189] on input "100" at bounding box center [250, 190] width 49 height 17
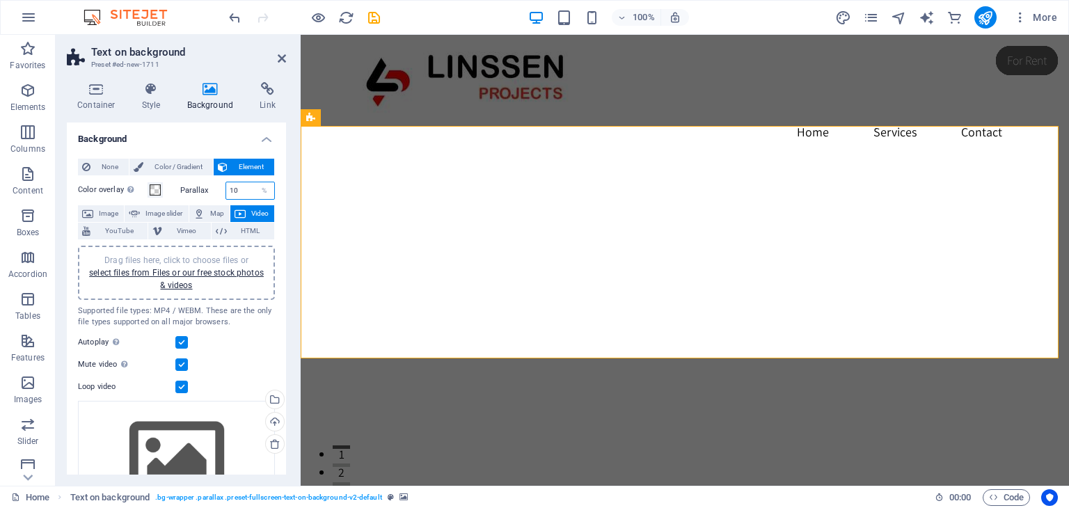
type input "1"
type input "8"
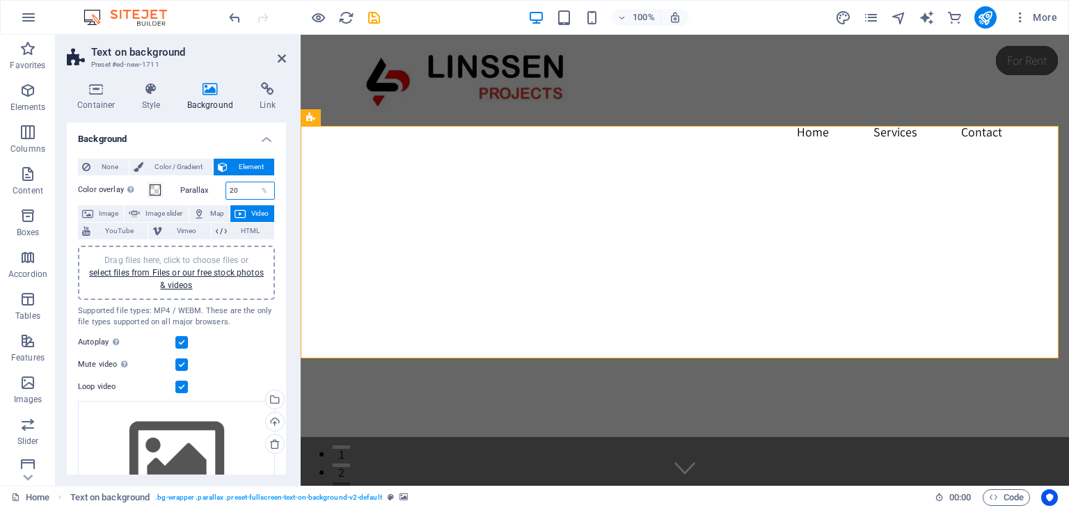
type input "2"
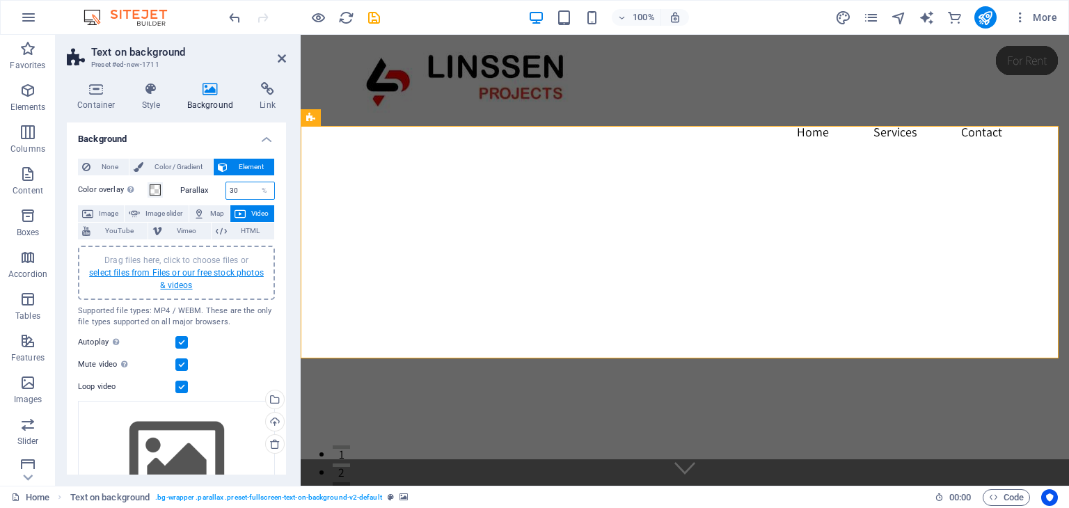
type input "30"
click at [177, 271] on link "select files from Files or our free stock photos & videos" at bounding box center [176, 279] width 175 height 22
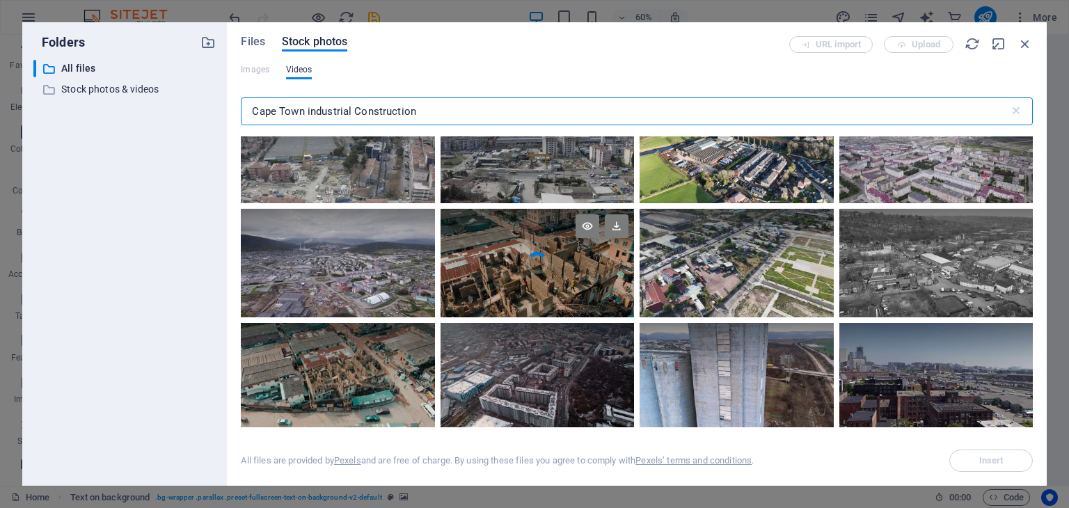
scroll to position [2018, 0]
